Goal: Find specific page/section: Find specific page/section

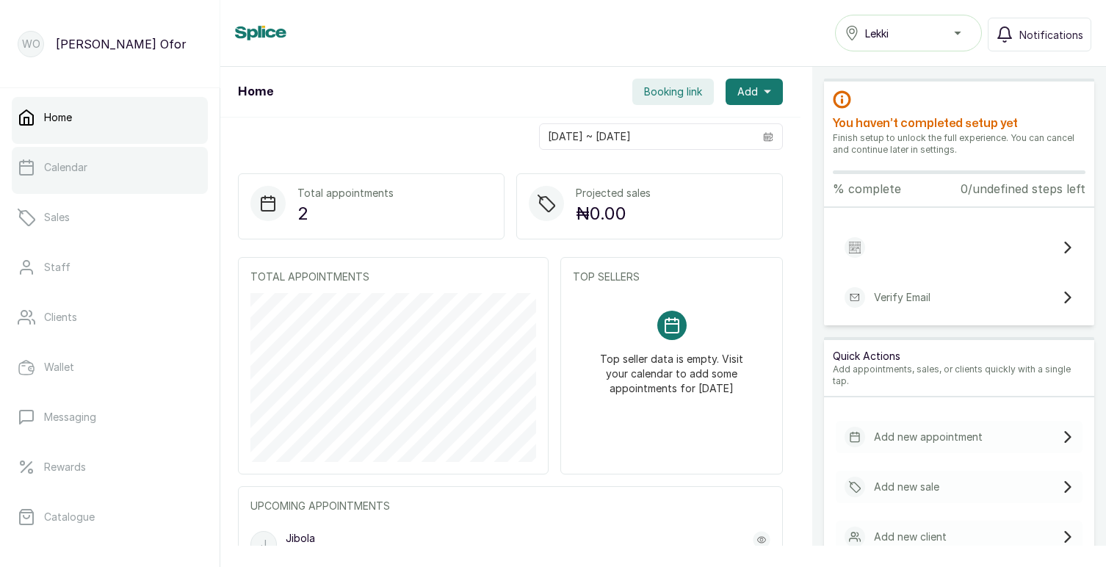
click at [101, 162] on link "Calendar" at bounding box center [110, 167] width 196 height 41
